Goal: Task Accomplishment & Management: Complete application form

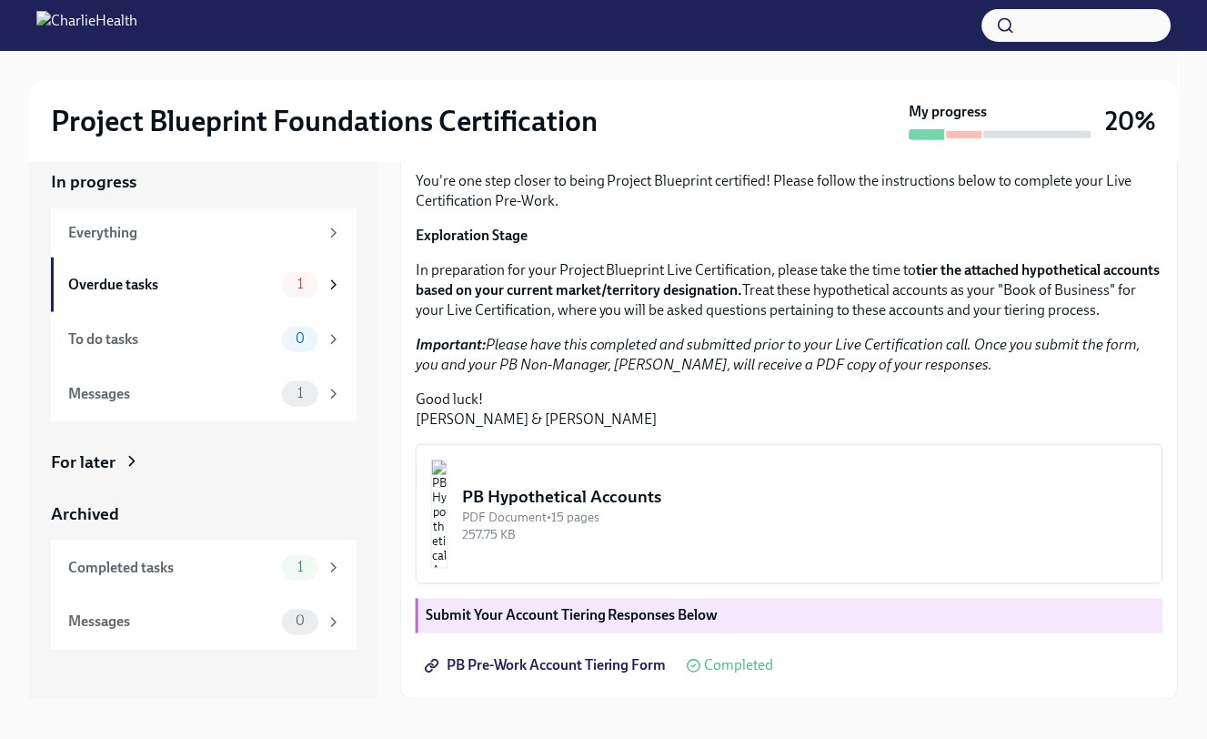
scroll to position [33, 0]
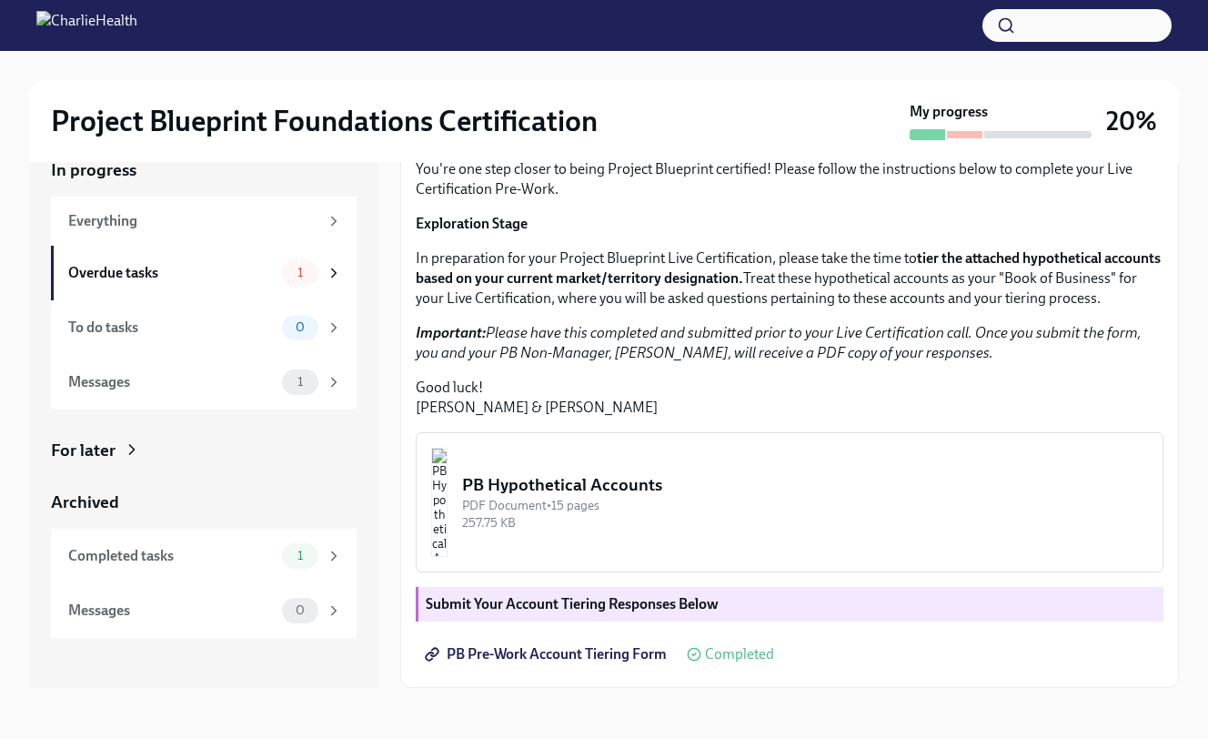
click at [484, 659] on span "PB Pre-Work Account Tiering Form" at bounding box center [548, 654] width 238 height 18
click at [448, 495] on img "button" at bounding box center [439, 502] width 16 height 109
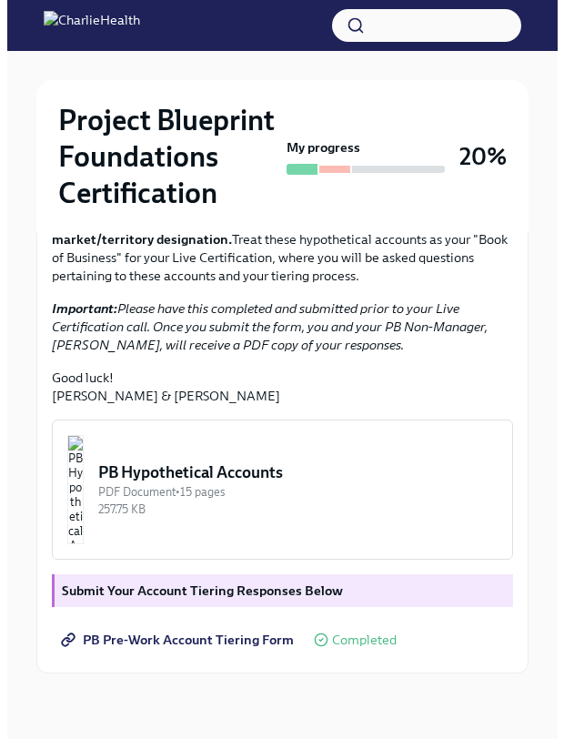
scroll to position [525, 0]
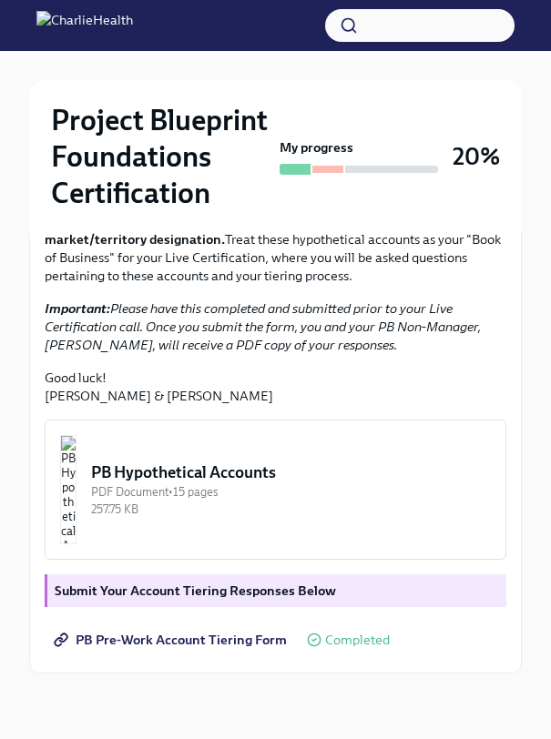
click at [76, 497] on img "button" at bounding box center [68, 489] width 16 height 109
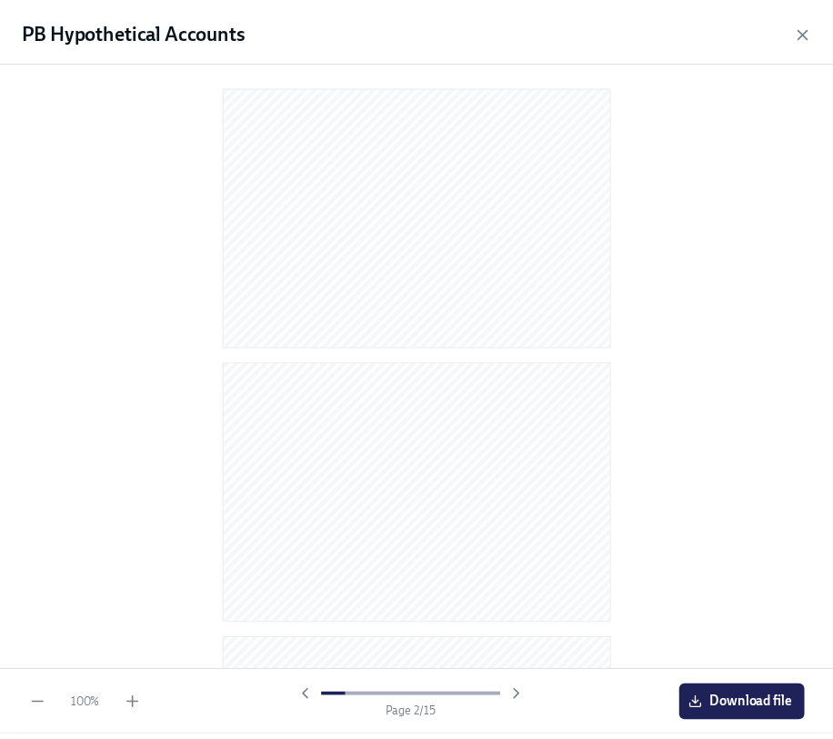
scroll to position [0, 0]
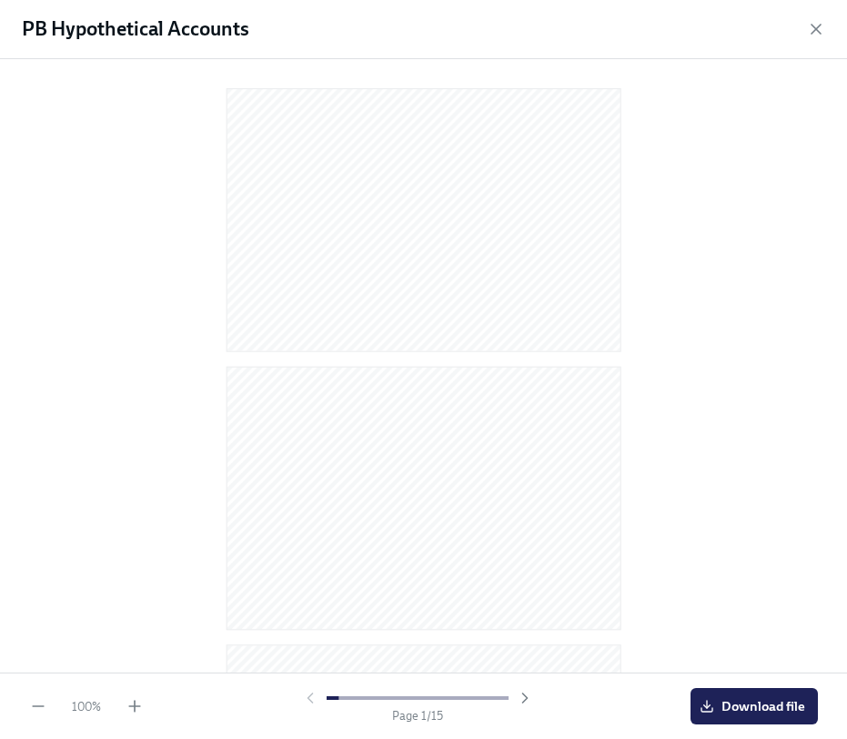
click at [149, 167] on div at bounding box center [423, 362] width 789 height 577
click at [816, 27] on icon "button" at bounding box center [816, 29] width 9 height 9
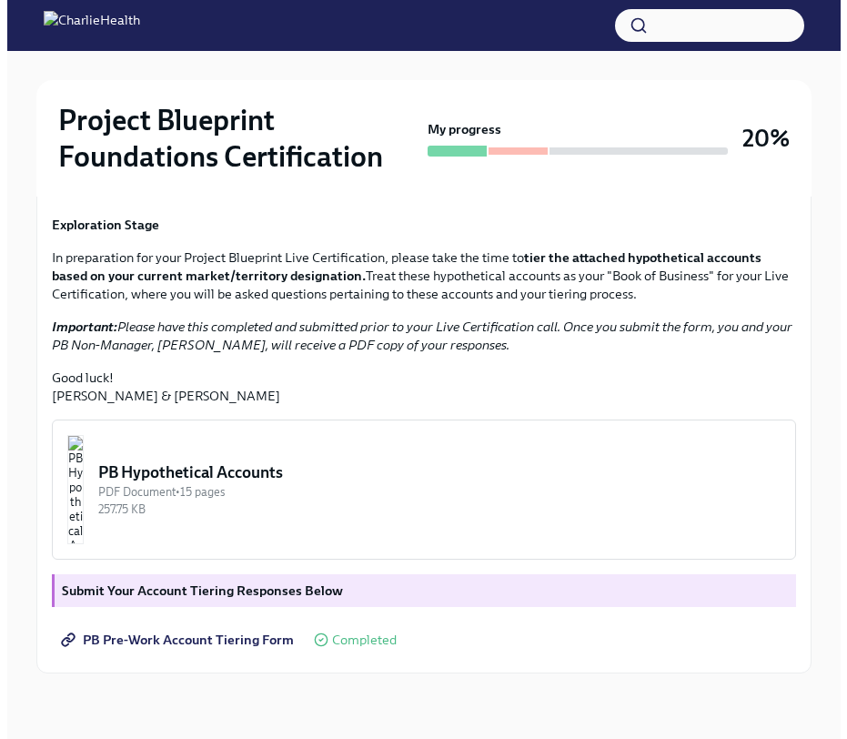
scroll to position [476, 0]
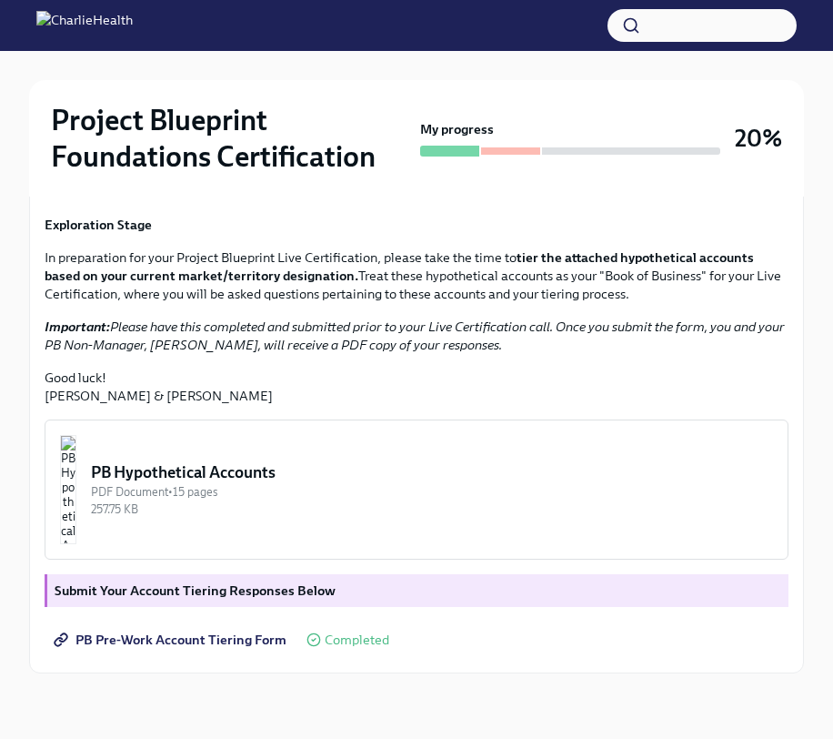
click at [76, 490] on img "button" at bounding box center [68, 489] width 16 height 109
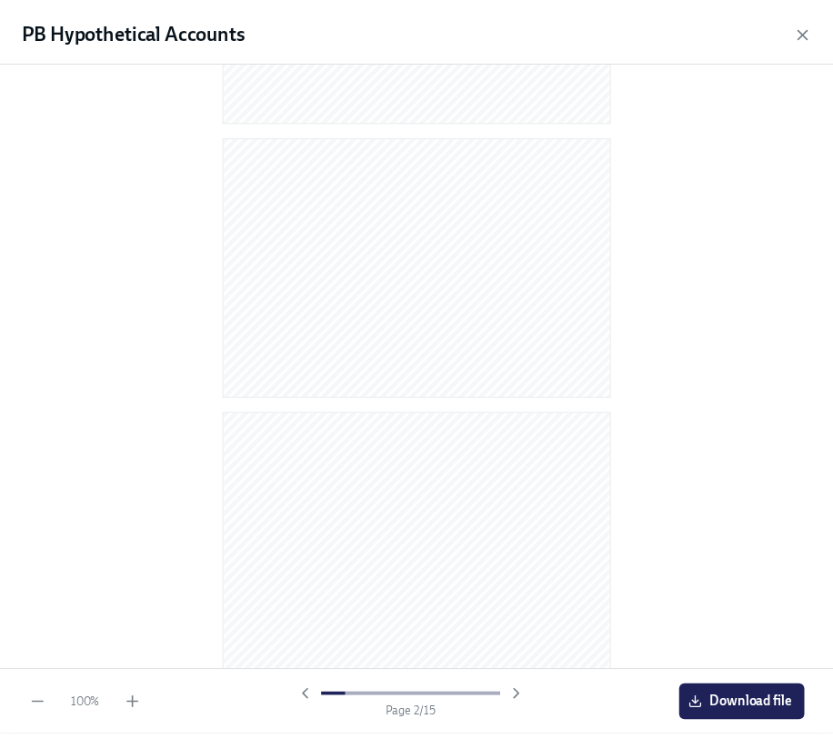
scroll to position [548, 0]
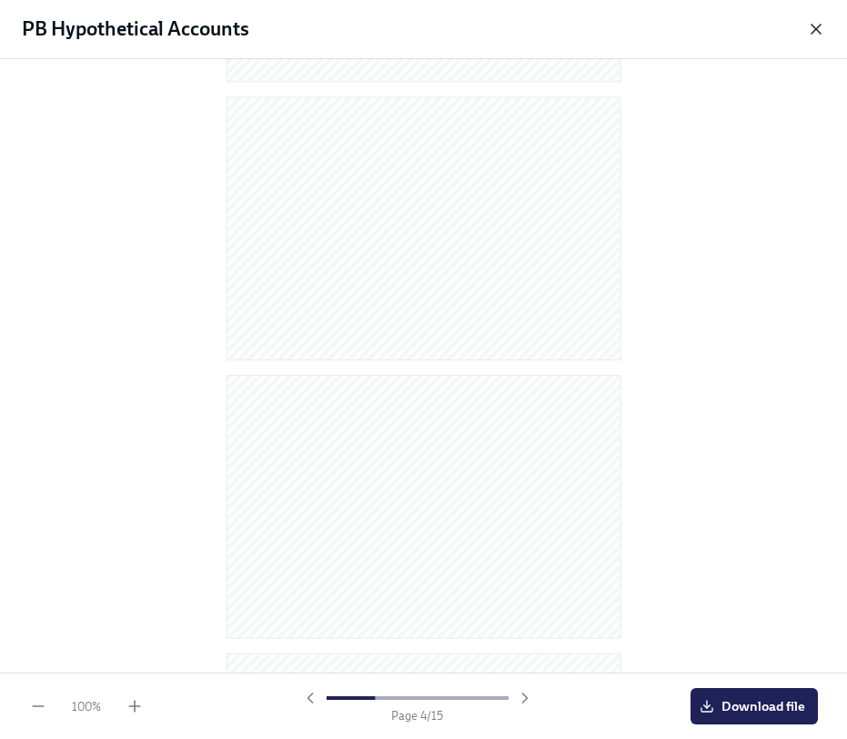
click at [813, 32] on icon "button" at bounding box center [816, 29] width 9 height 9
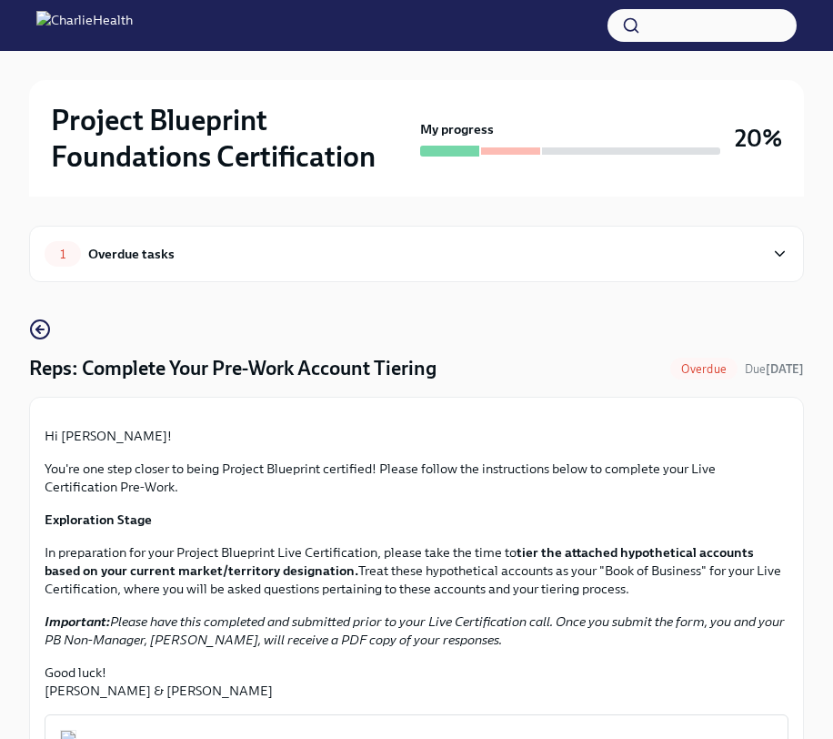
click at [68, 254] on span "1" at bounding box center [62, 254] width 27 height 14
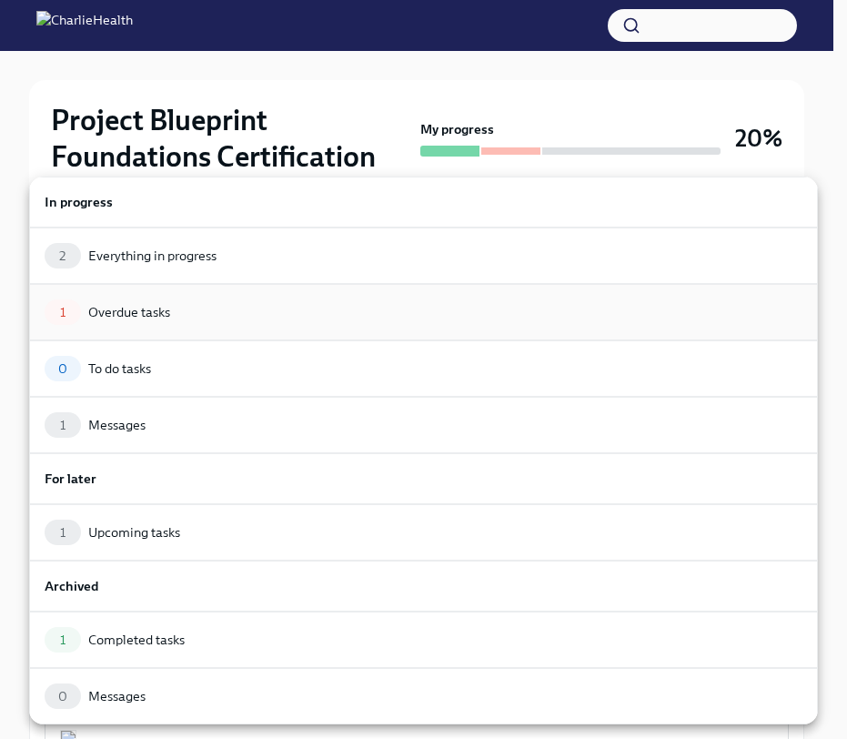
click at [106, 318] on div "Overdue tasks" at bounding box center [129, 312] width 82 height 18
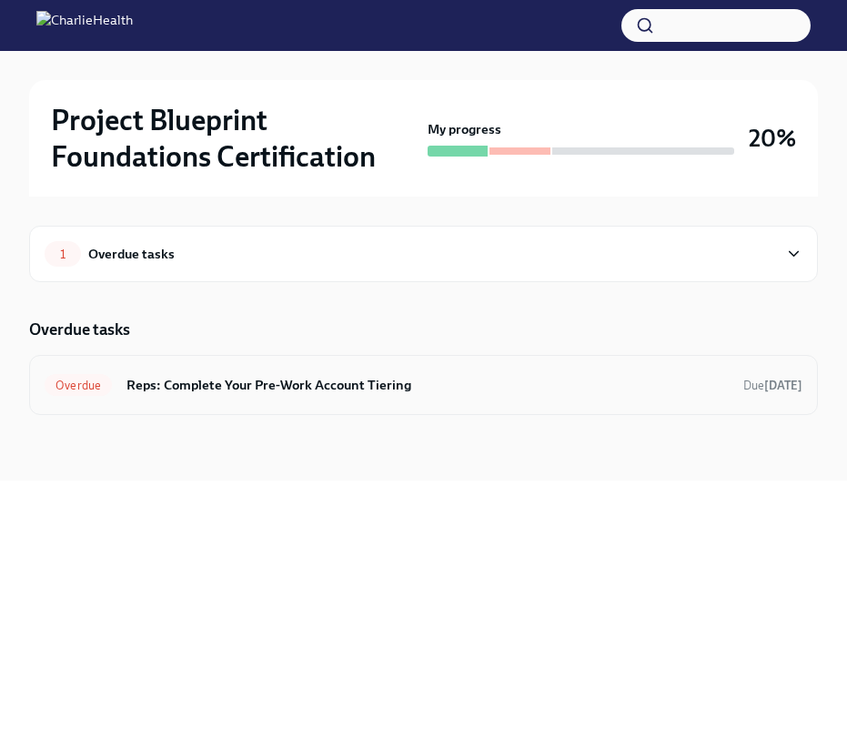
click at [226, 393] on h6 "Reps: Complete Your Pre-Work Account Tiering" at bounding box center [427, 385] width 602 height 20
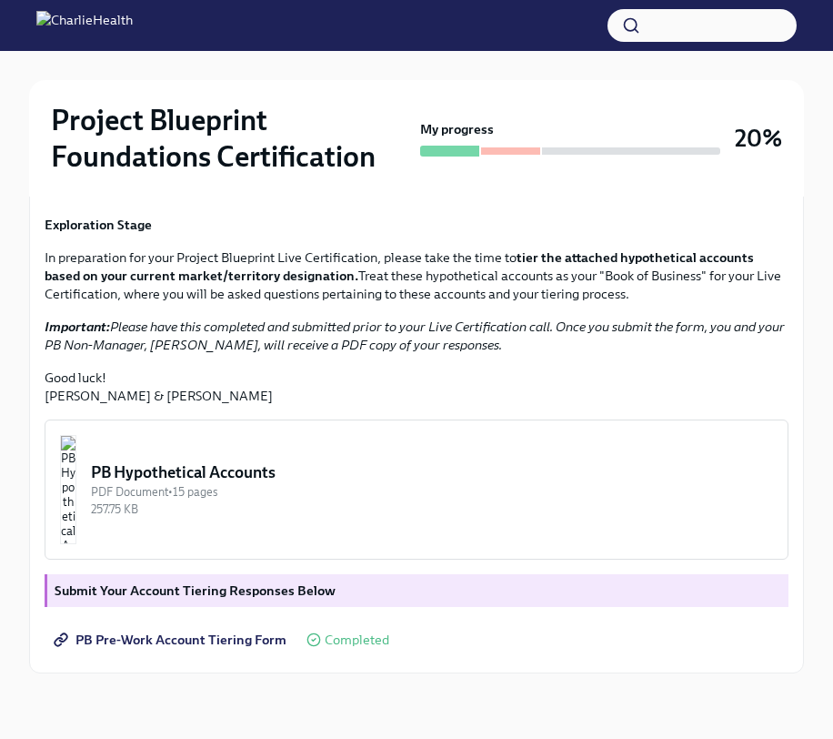
scroll to position [476, 0]
click at [224, 594] on strong "Submit Your Account Tiering Responses Below" at bounding box center [195, 590] width 281 height 16
click at [210, 658] on div "Hi Samantha! You're one step closer to being Project Blueprint certified! Pleas…" at bounding box center [416, 387] width 775 height 571
click at [212, 645] on span "PB Pre-Work Account Tiering Form" at bounding box center [171, 640] width 229 height 18
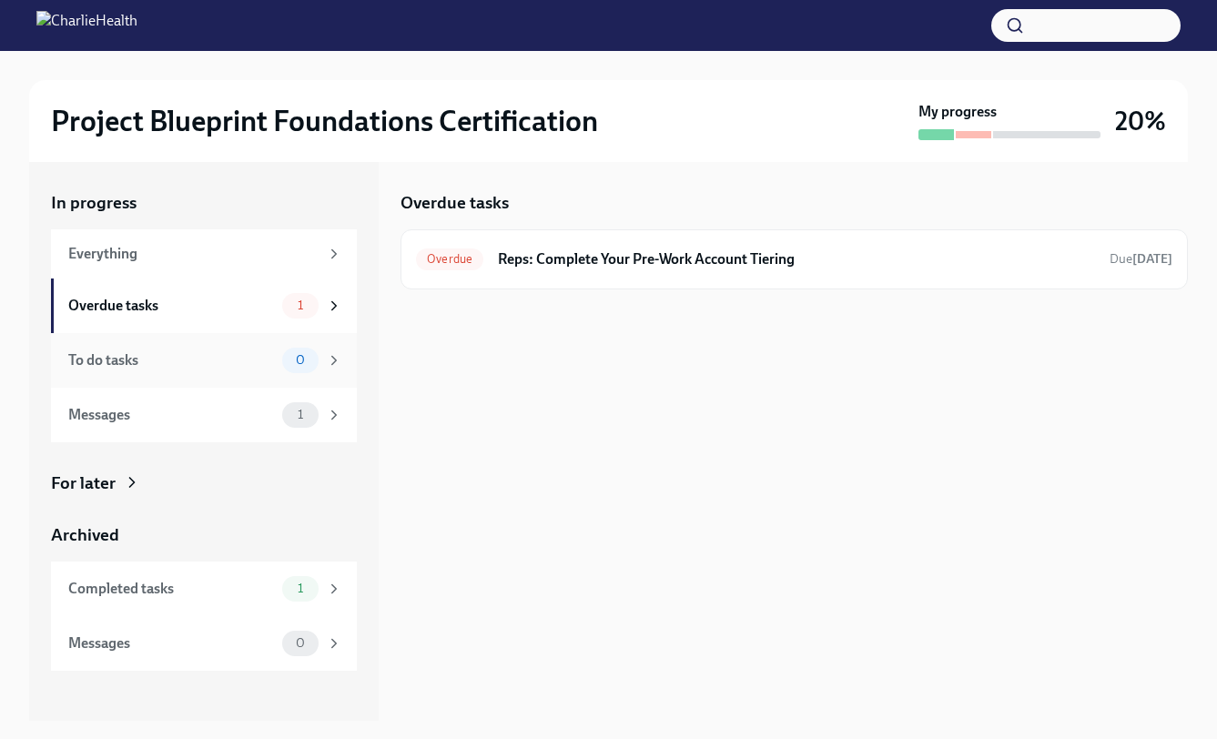
click at [204, 358] on div "To do tasks" at bounding box center [171, 360] width 207 height 20
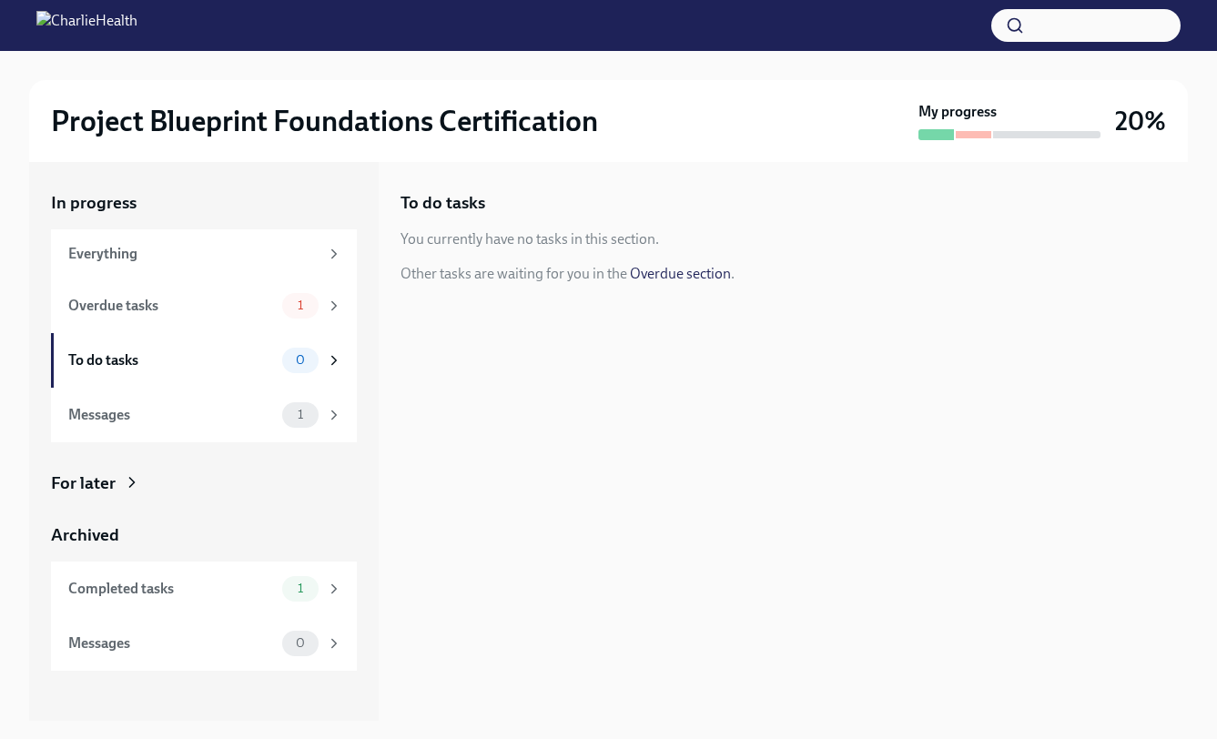
click at [676, 272] on link "Overdue section" at bounding box center [680, 273] width 101 height 17
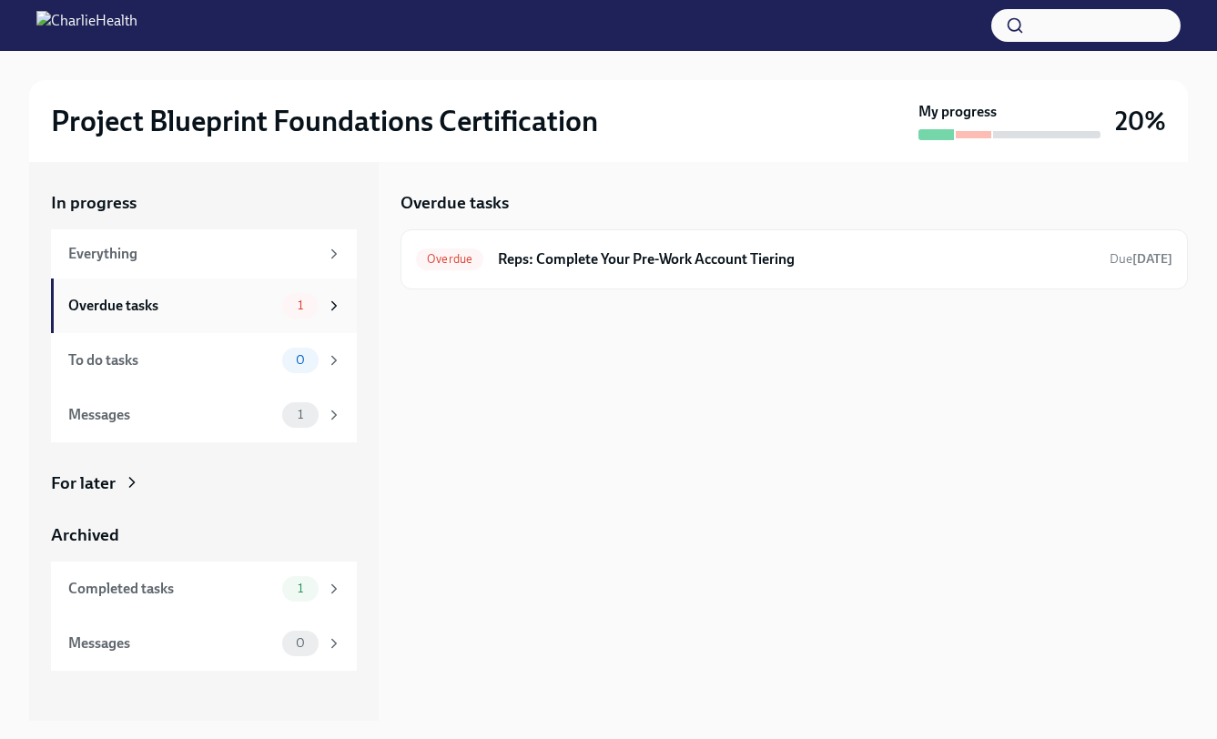
click at [286, 293] on div "1" at bounding box center [312, 305] width 60 height 25
click at [317, 314] on div "1" at bounding box center [312, 305] width 60 height 25
click at [336, 308] on icon at bounding box center [334, 306] width 16 height 16
click at [205, 581] on div "Completed tasks" at bounding box center [171, 589] width 207 height 20
click at [287, 302] on span "1" at bounding box center [300, 305] width 27 height 14
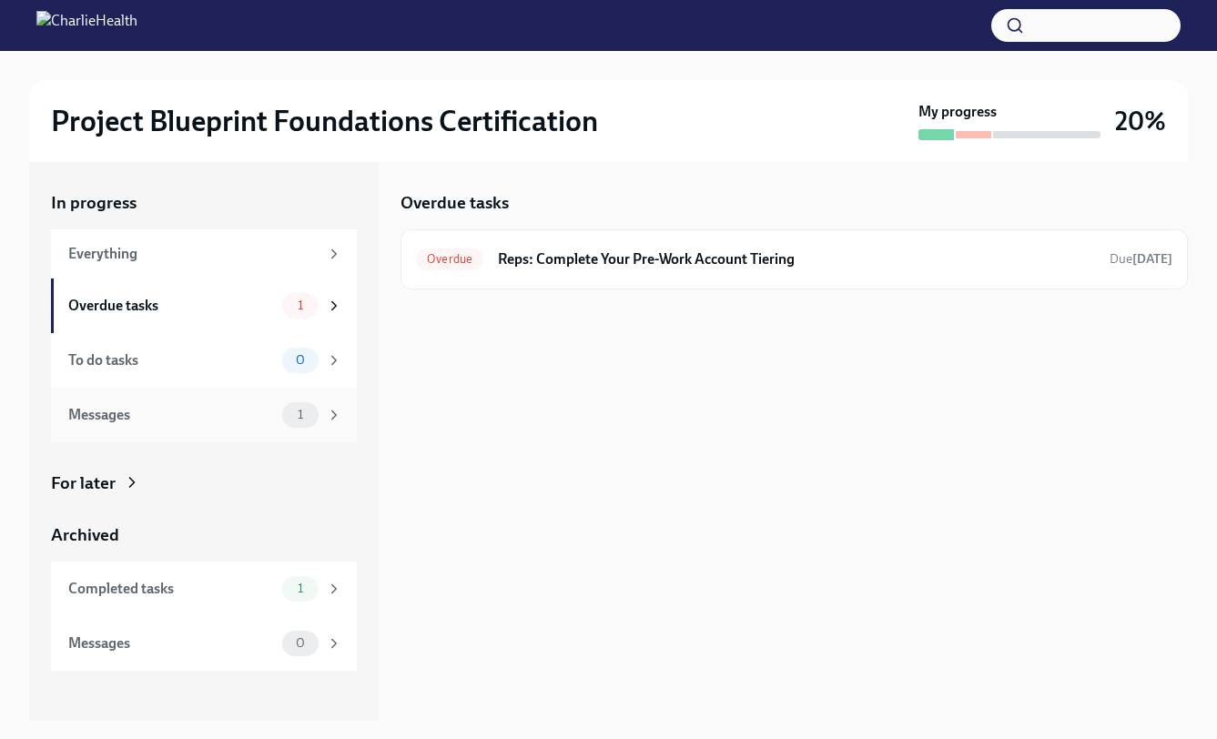
click at [248, 415] on div "Messages" at bounding box center [171, 415] width 207 height 20
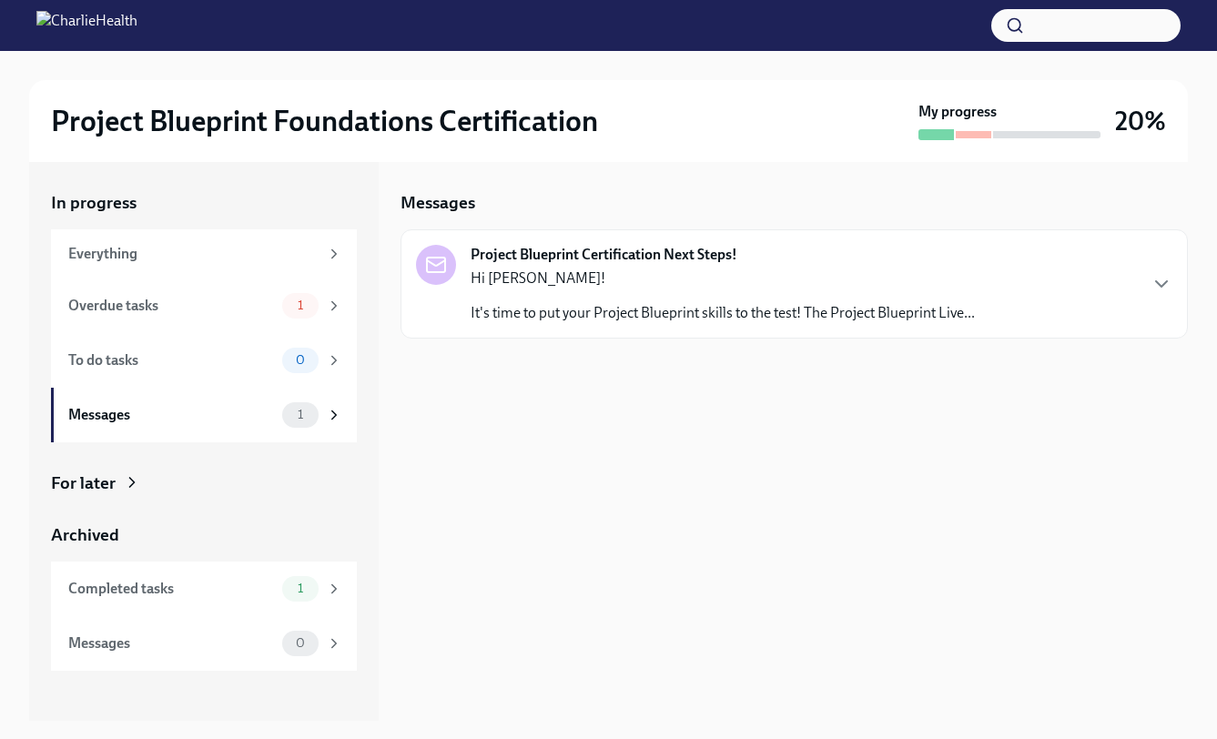
click at [672, 294] on div "Hi Samantha! It's time to put your Project Blueprint skills to the test! The Pr…" at bounding box center [722, 295] width 504 height 55
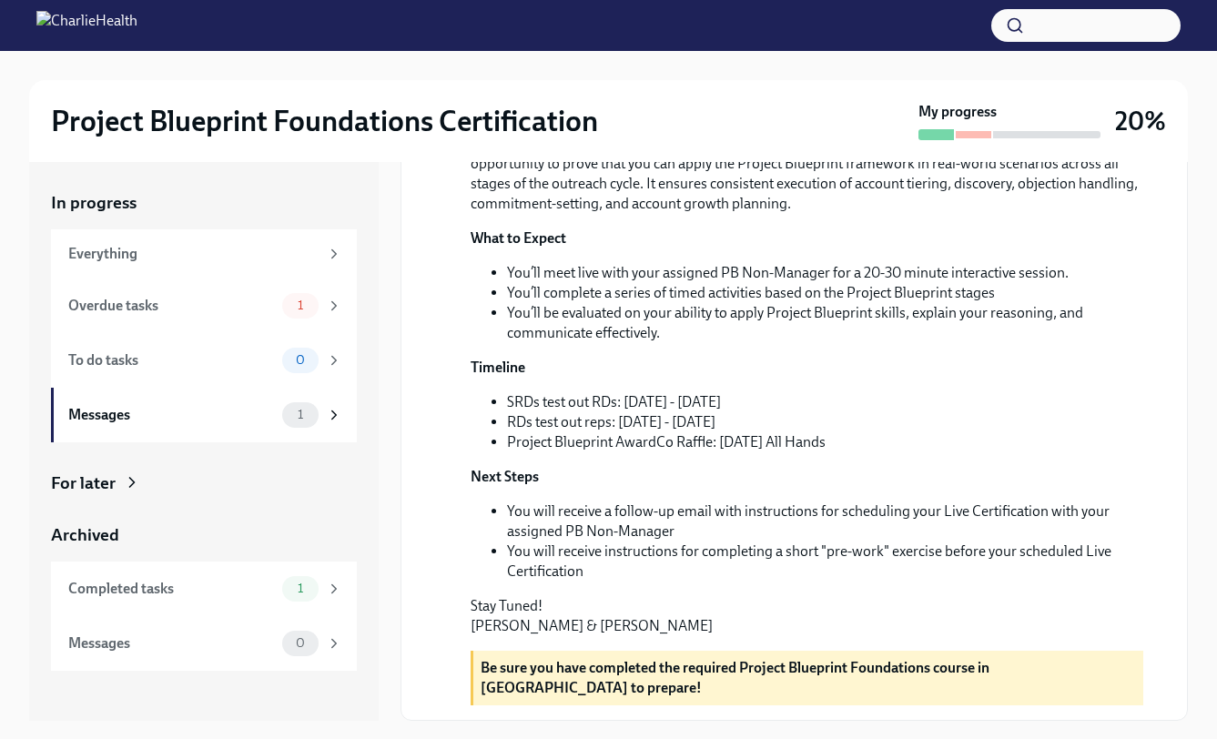
scroll to position [379, 0]
